Goal: Information Seeking & Learning: Learn about a topic

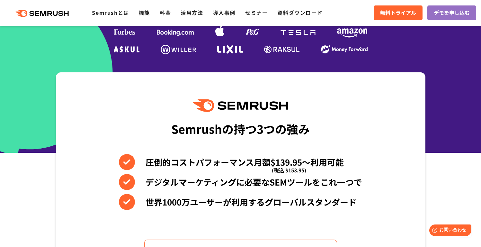
scroll to position [211, 0]
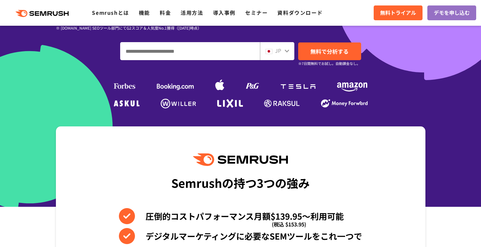
scroll to position [157, 0]
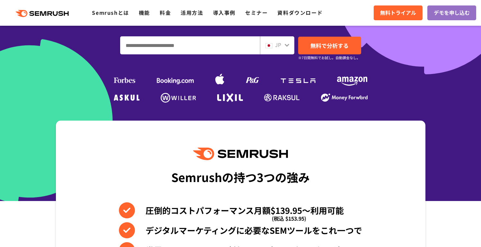
click at [238, 51] on input "ドメイン、キーワードまたはURLを入力してください" at bounding box center [189, 45] width 139 height 17
type input "*"
type input "*******"
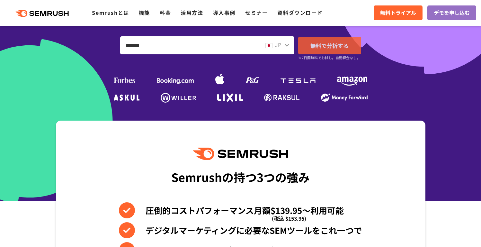
click at [350, 39] on link "無料で分析する" at bounding box center [329, 46] width 63 height 18
click at [284, 46] on icon at bounding box center [286, 44] width 5 height 5
click at [287, 46] on icon at bounding box center [287, 45] width 4 height 3
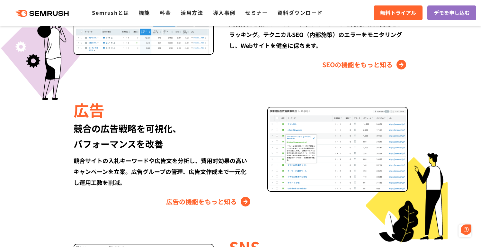
scroll to position [0, 0]
